Goal: Task Accomplishment & Management: Use online tool/utility

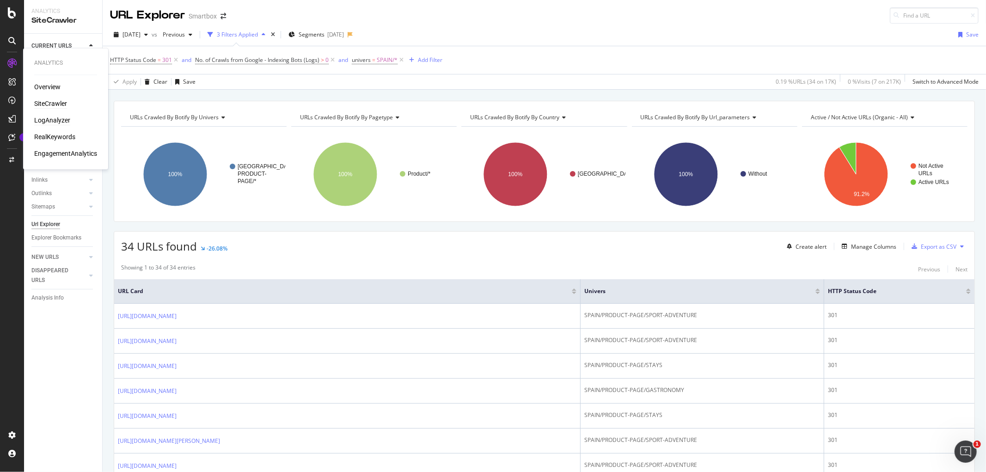
click at [63, 120] on div "LogAnalyzer" at bounding box center [52, 120] width 36 height 9
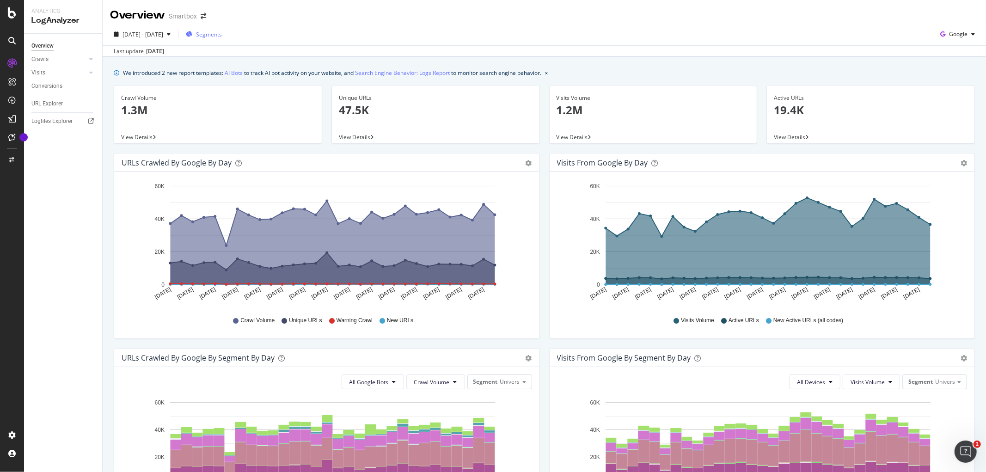
click at [222, 34] on span "Segments" at bounding box center [209, 34] width 26 height 8
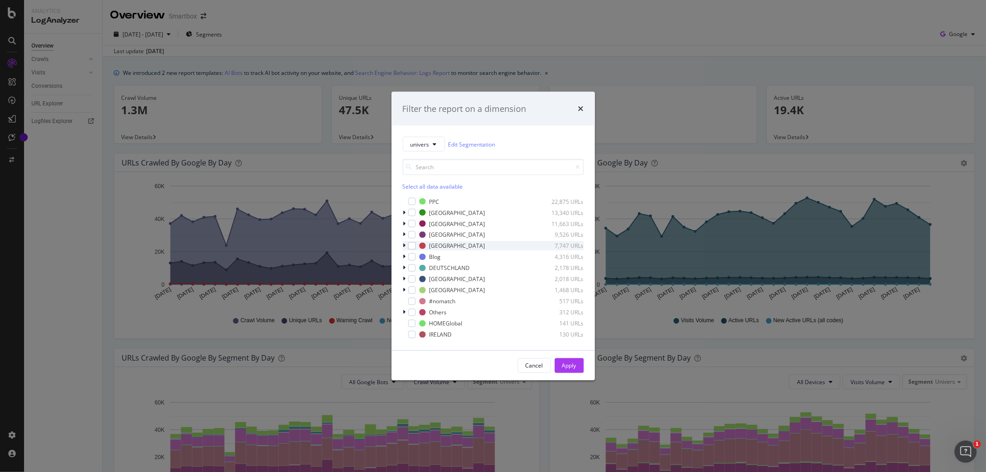
click at [403, 243] on icon "modal" at bounding box center [404, 246] width 3 height 6
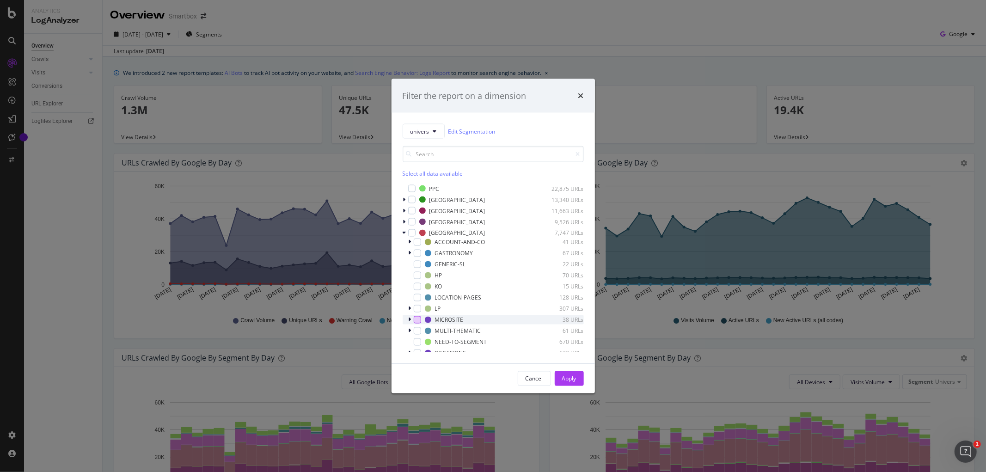
click at [415, 320] on div "modal" at bounding box center [417, 319] width 7 height 7
click at [575, 381] on div "Apply" at bounding box center [569, 378] width 14 height 8
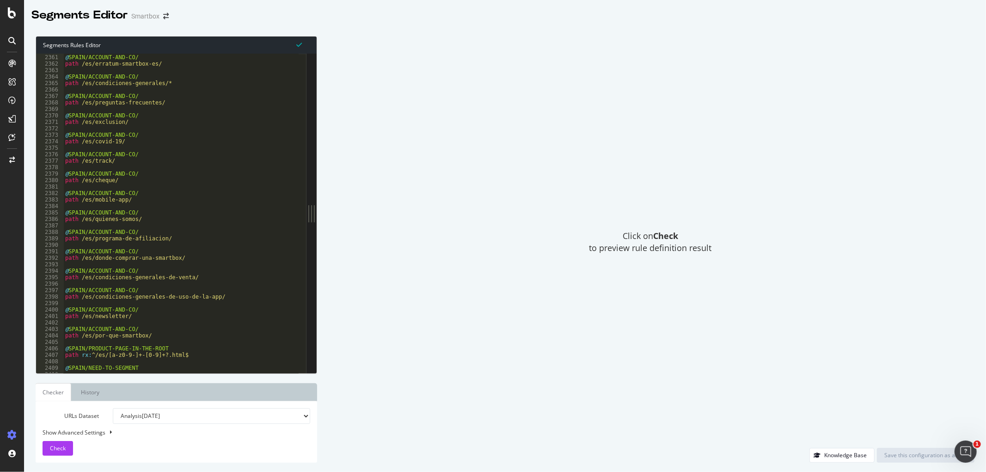
scroll to position [12050, 0]
